Goal: Task Accomplishment & Management: Use online tool/utility

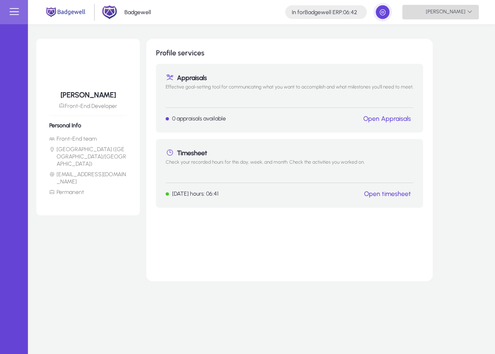
click at [453, 17] on span "[PERSON_NAME]" at bounding box center [440, 12] width 63 height 14
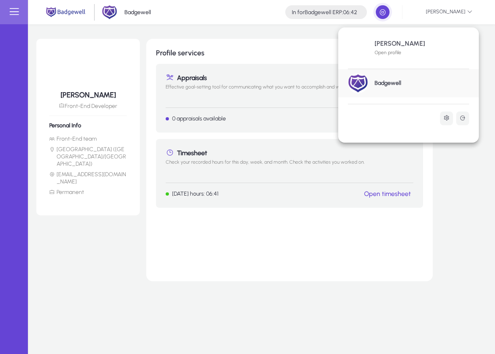
click at [483, 15] on div at bounding box center [247, 177] width 495 height 354
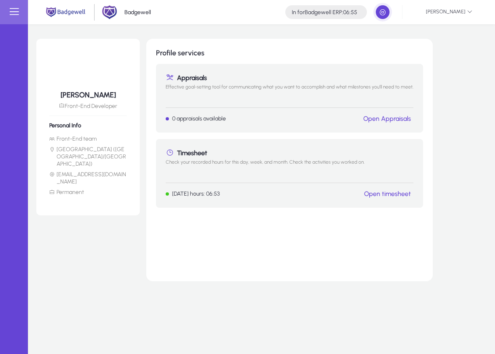
click at [396, 193] on link "Open timesheet" at bounding box center [387, 194] width 47 height 8
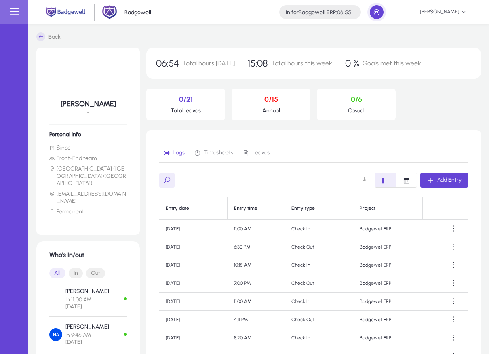
scroll to position [122, 0]
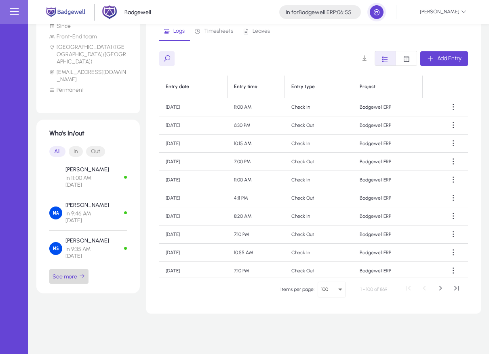
click at [78, 269] on span "button" at bounding box center [68, 276] width 39 height 19
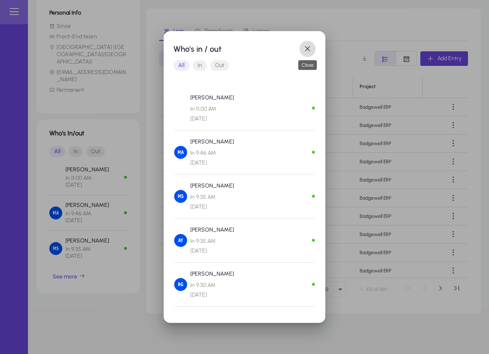
click at [305, 47] on span "button" at bounding box center [308, 49] width 16 height 16
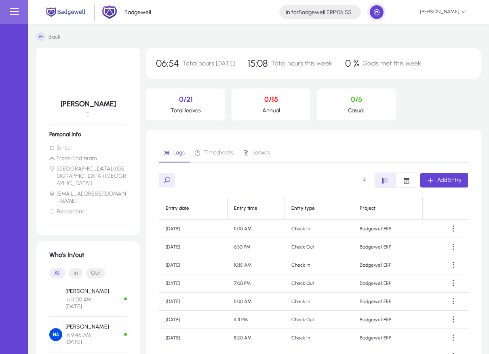
scroll to position [122, 0]
